Goal: Task Accomplishment & Management: Manage account settings

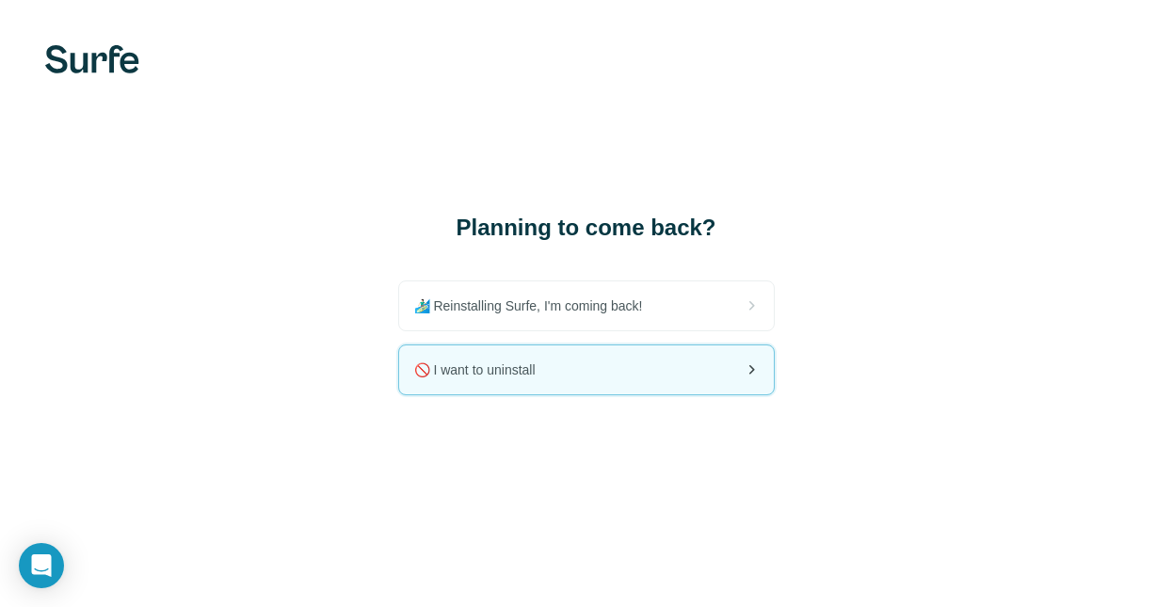
click at [470, 368] on span "🚫 I want to uninstall" at bounding box center [482, 370] width 137 height 19
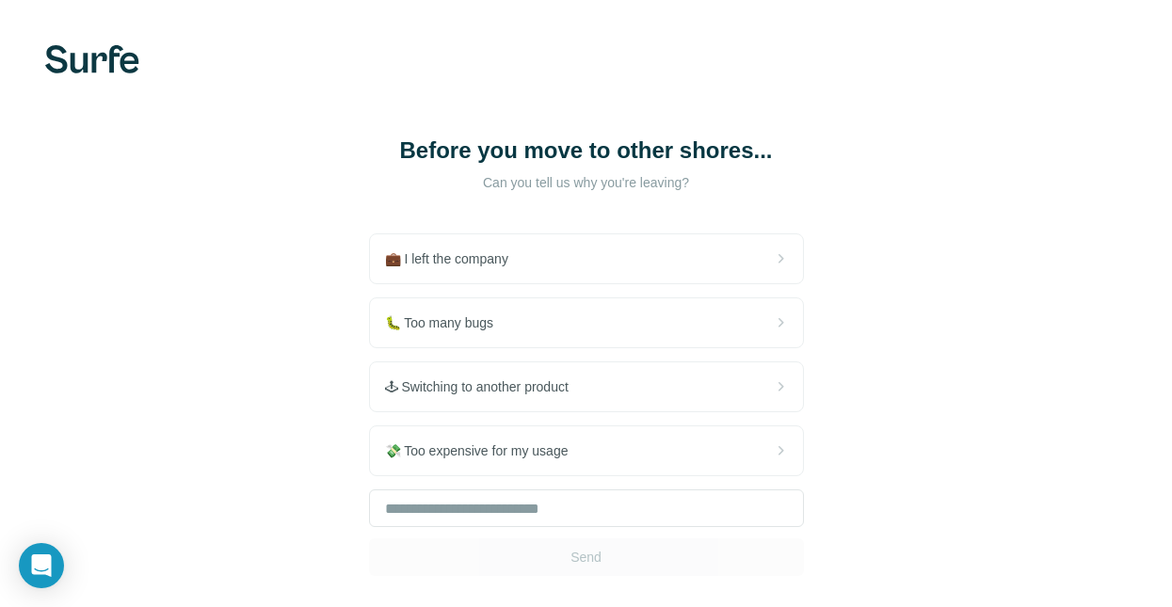
scroll to position [105, 0]
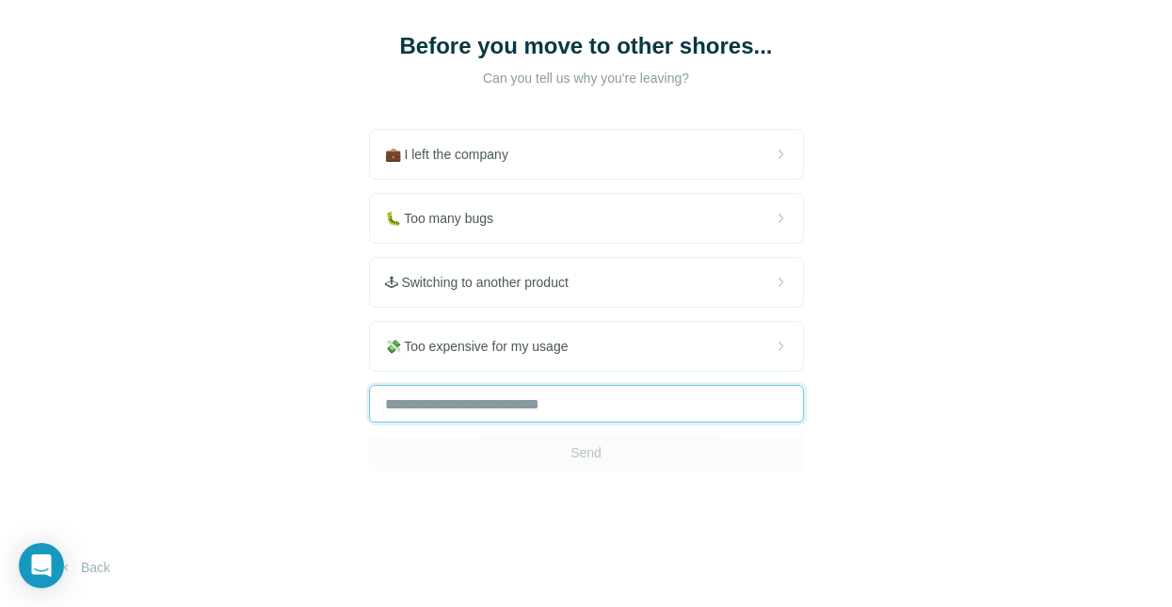
click at [526, 412] on input "text" at bounding box center [586, 404] width 435 height 38
type input "**********"
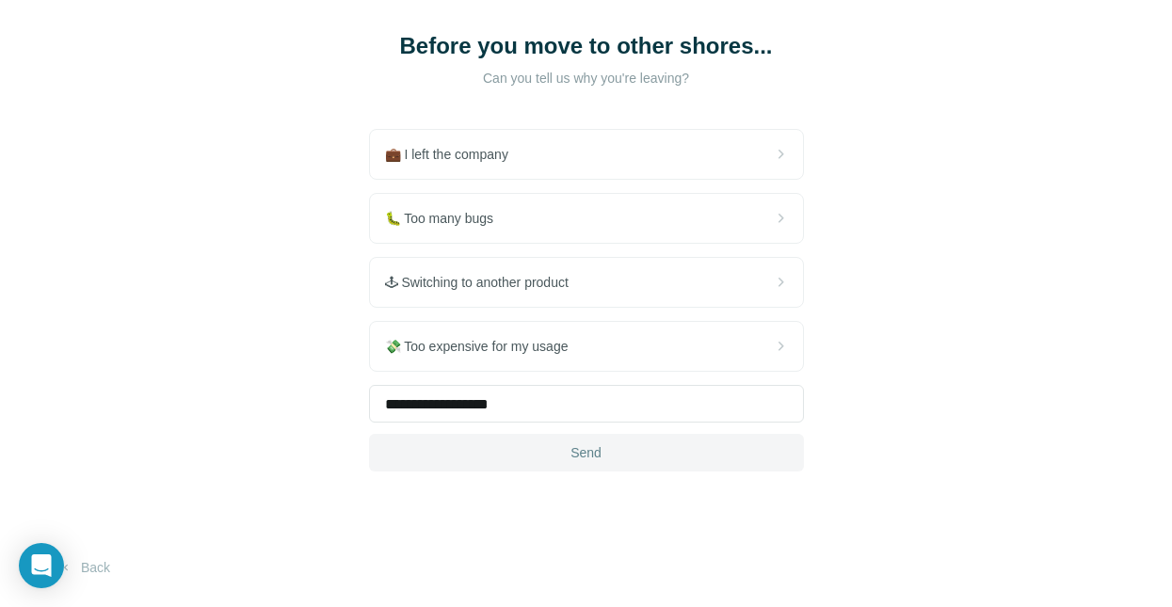
click at [544, 444] on button "Send" at bounding box center [586, 453] width 435 height 38
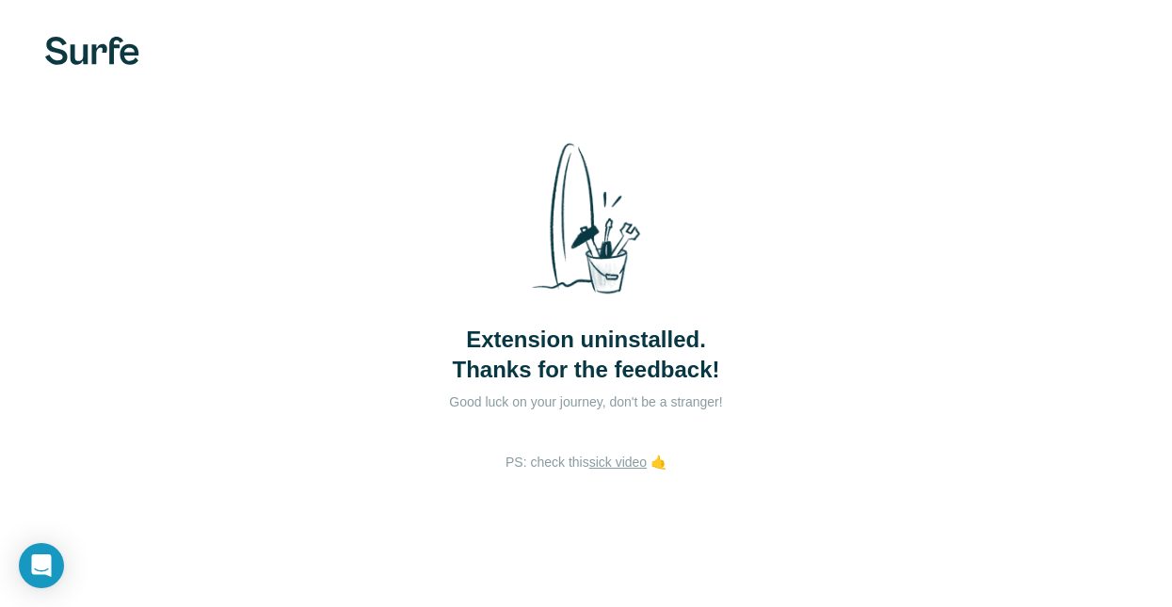
scroll to position [7, 0]
